Goal: Entertainment & Leisure: Consume media (video, audio)

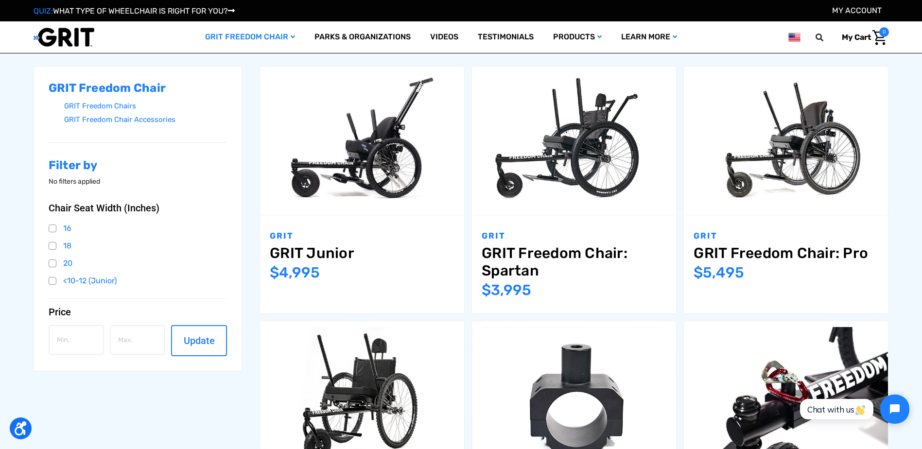
scroll to position [49, 0]
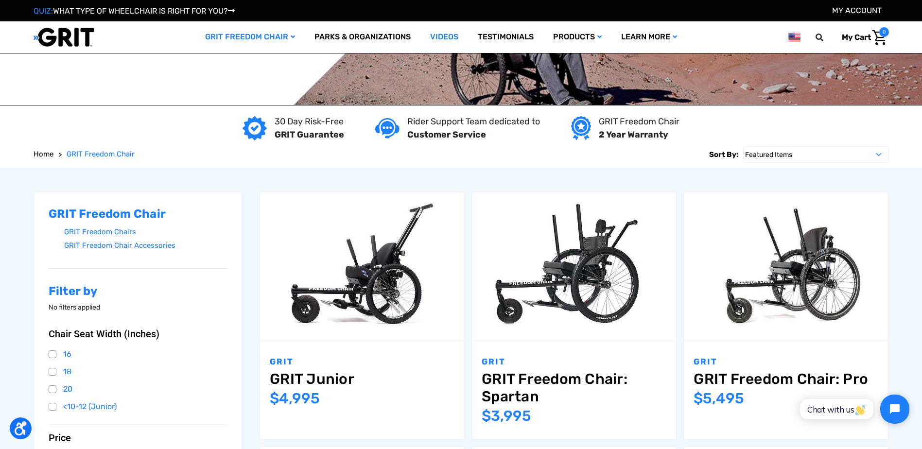
click at [436, 33] on link "Videos" at bounding box center [444, 37] width 48 height 32
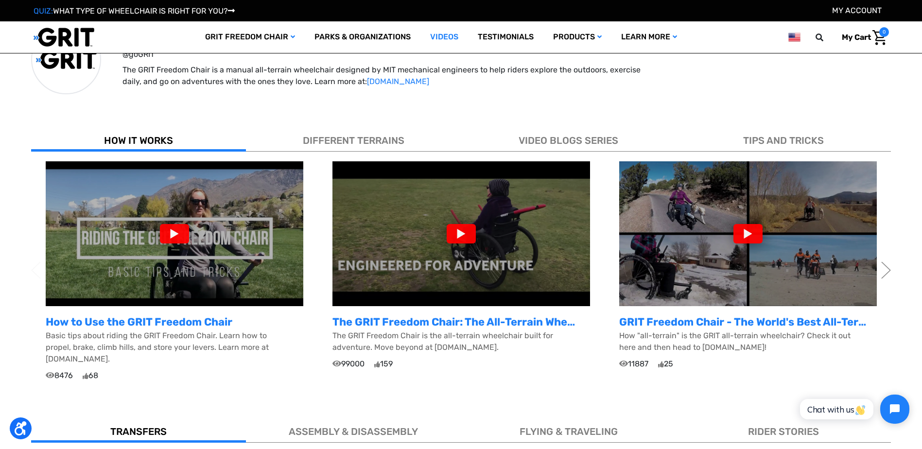
scroll to position [243, 0]
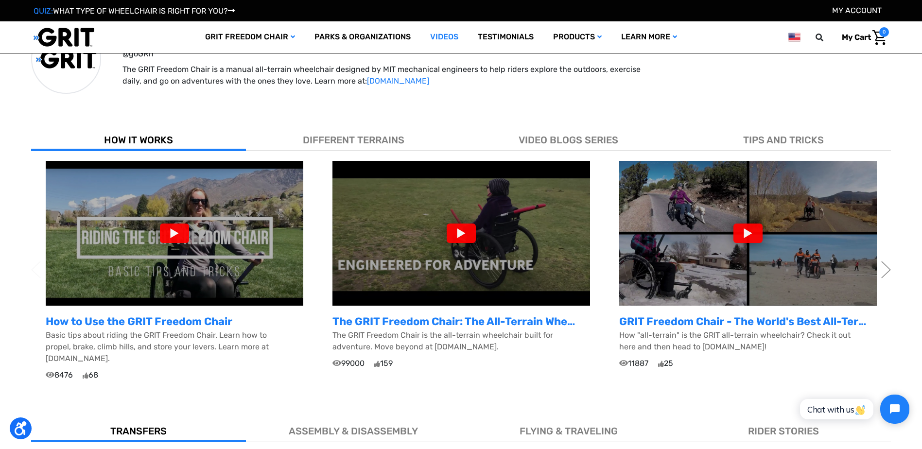
click at [171, 232] on div at bounding box center [174, 233] width 29 height 19
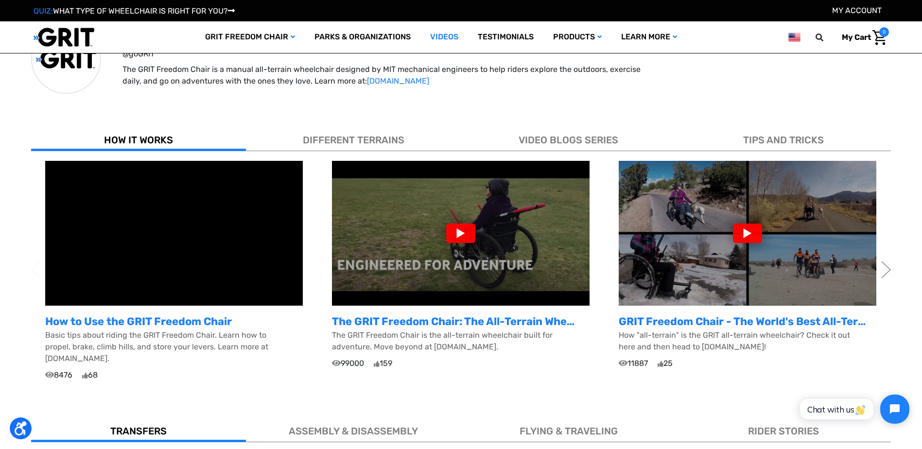
click at [463, 229] on div at bounding box center [460, 233] width 29 height 19
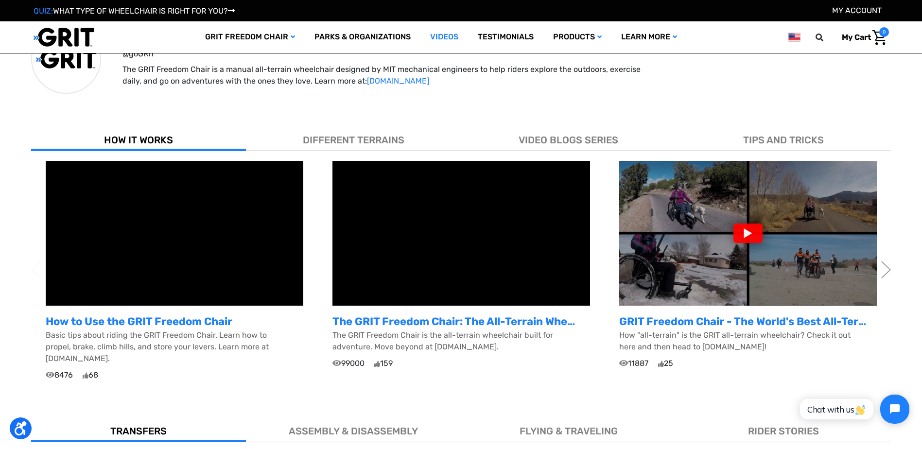
click at [751, 229] on div at bounding box center [747, 233] width 29 height 19
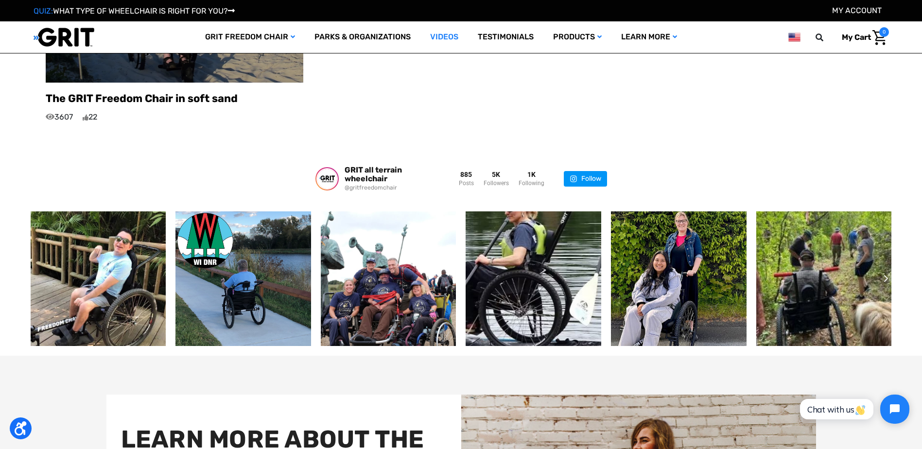
scroll to position [1166, 0]
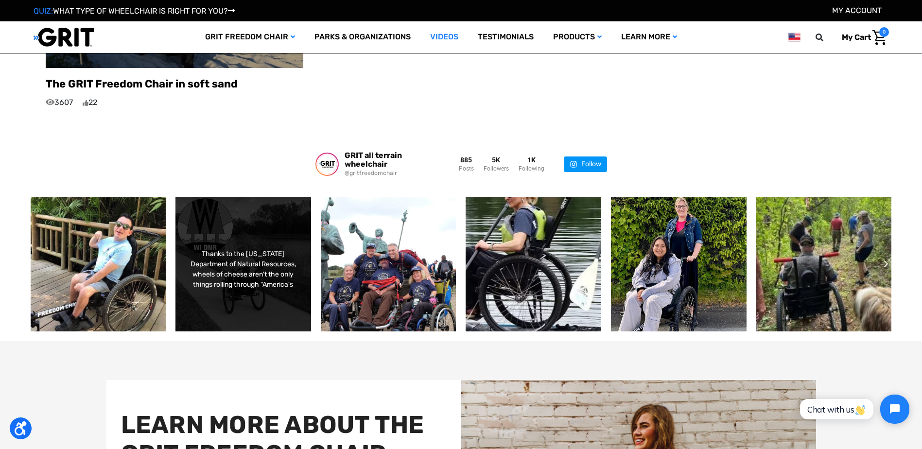
click at [246, 258] on div "Thanks to the Wisconsin Department of Natural Resources, wheels of cheese aren'…" at bounding box center [243, 269] width 109 height 41
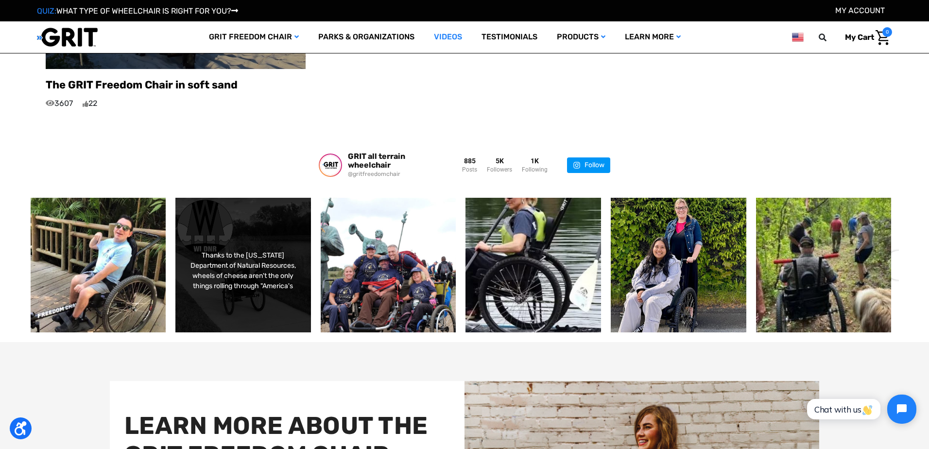
scroll to position [146, 0]
